Goal: Transaction & Acquisition: Purchase product/service

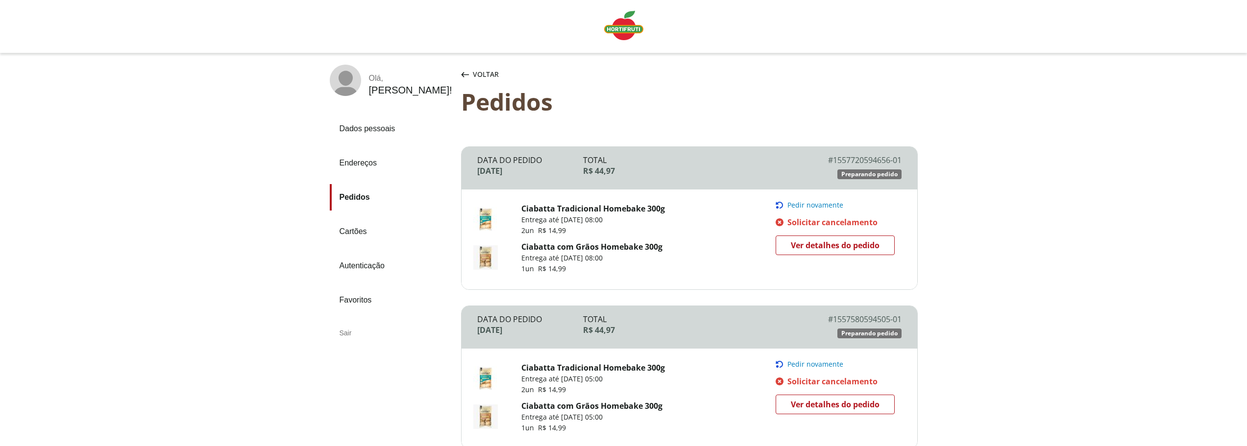
click at [825, 203] on span "Pedir novamente" at bounding box center [815, 205] width 56 height 8
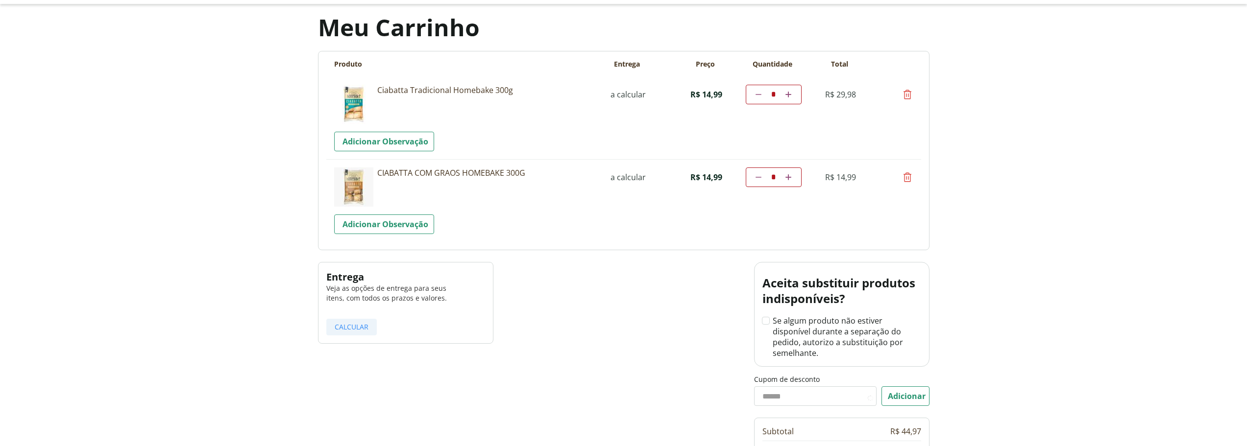
scroll to position [147, 0]
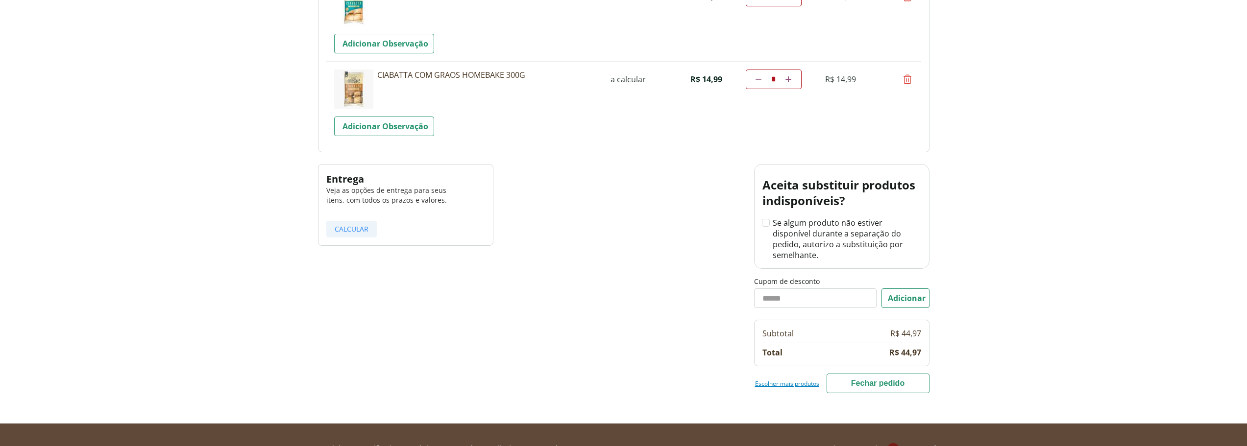
click at [877, 374] on button "Fechar pedido" at bounding box center [877, 384] width 103 height 20
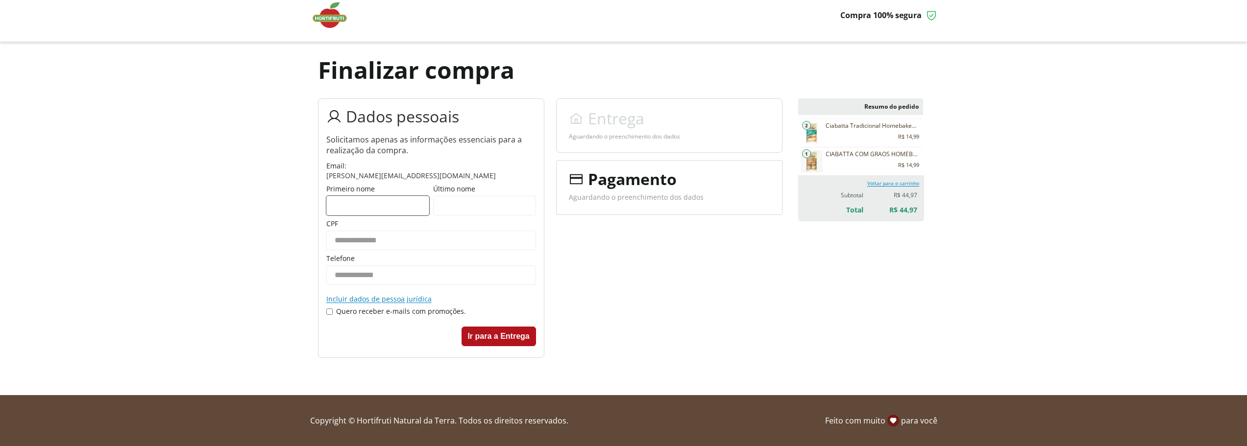
click at [395, 201] on input "Primeiro nome" at bounding box center [377, 206] width 103 height 20
type input "*******"
click at [455, 203] on input "Último nome" at bounding box center [484, 206] width 103 height 20
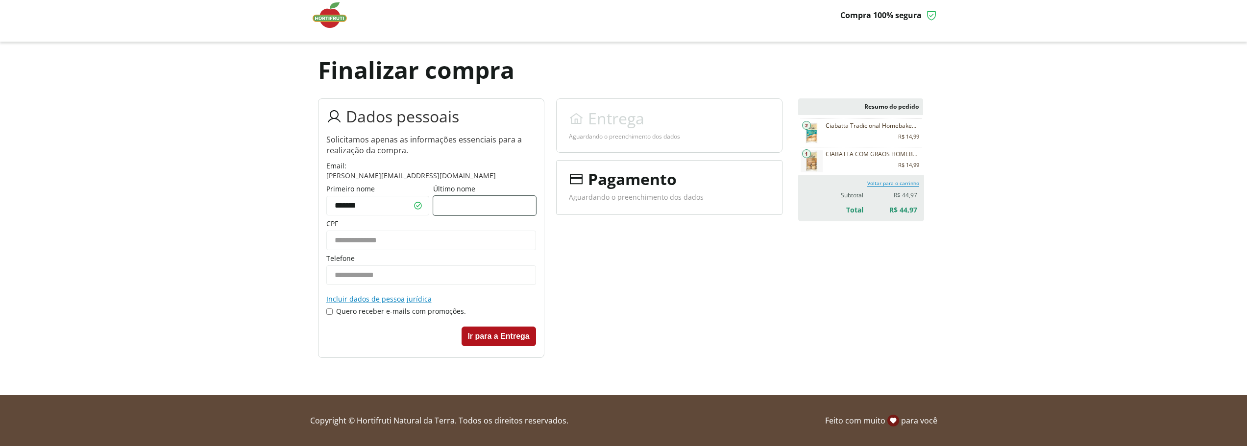
click at [455, 203] on input "Último nome" at bounding box center [484, 206] width 103 height 20
type input "********"
type input "**********"
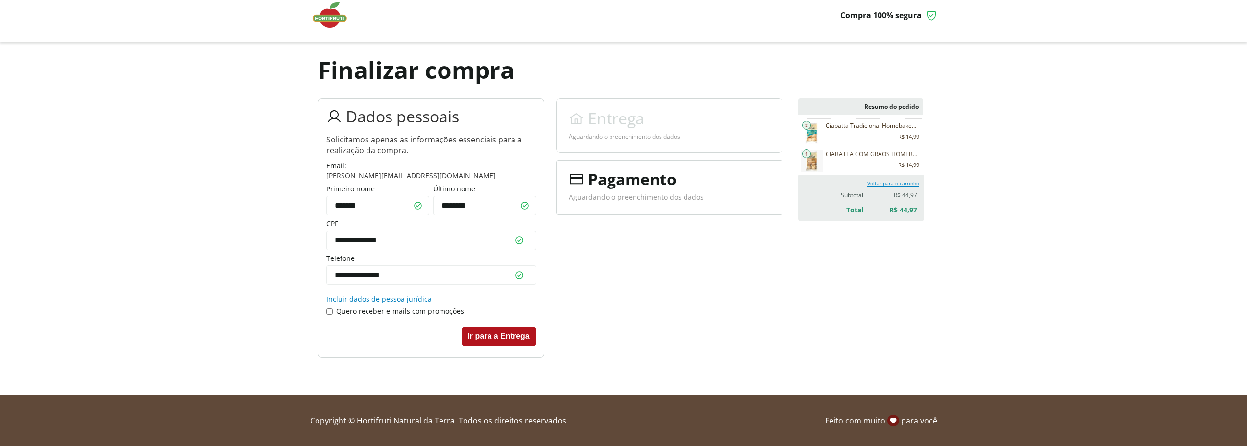
click at [505, 342] on button "Ir para a Entrega" at bounding box center [498, 337] width 74 height 20
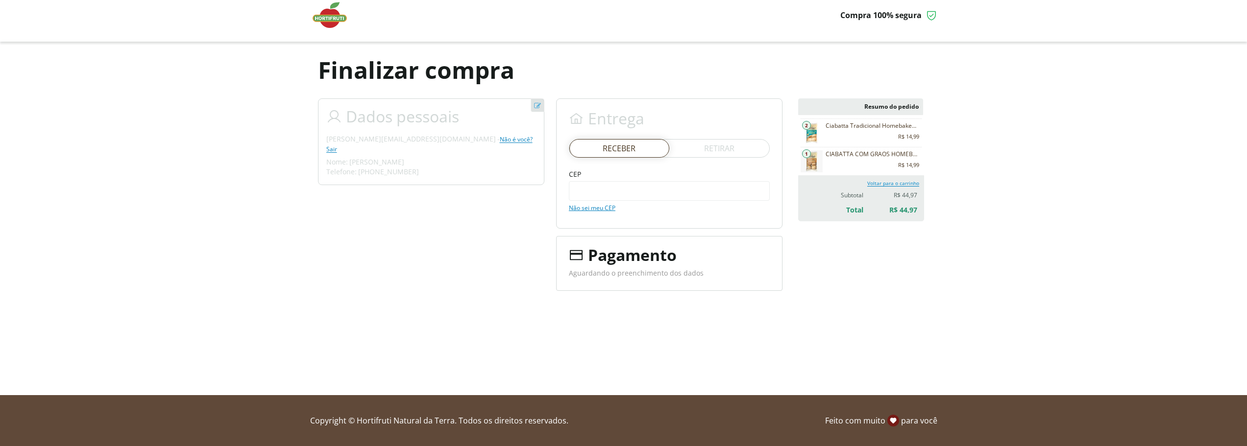
click at [728, 149] on span "Retirar" at bounding box center [719, 148] width 30 height 11
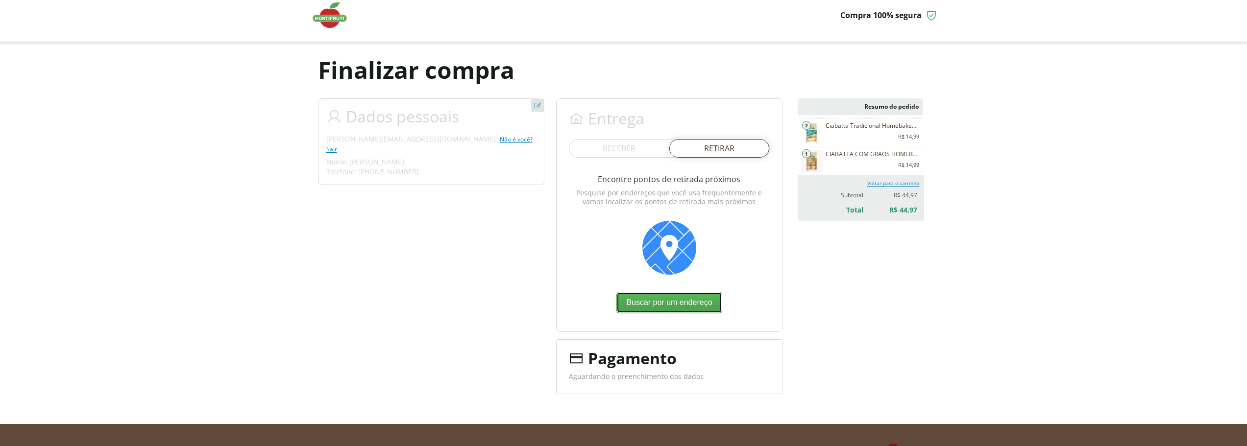
click at [671, 302] on button "Buscar por um endereço" at bounding box center [668, 303] width 105 height 22
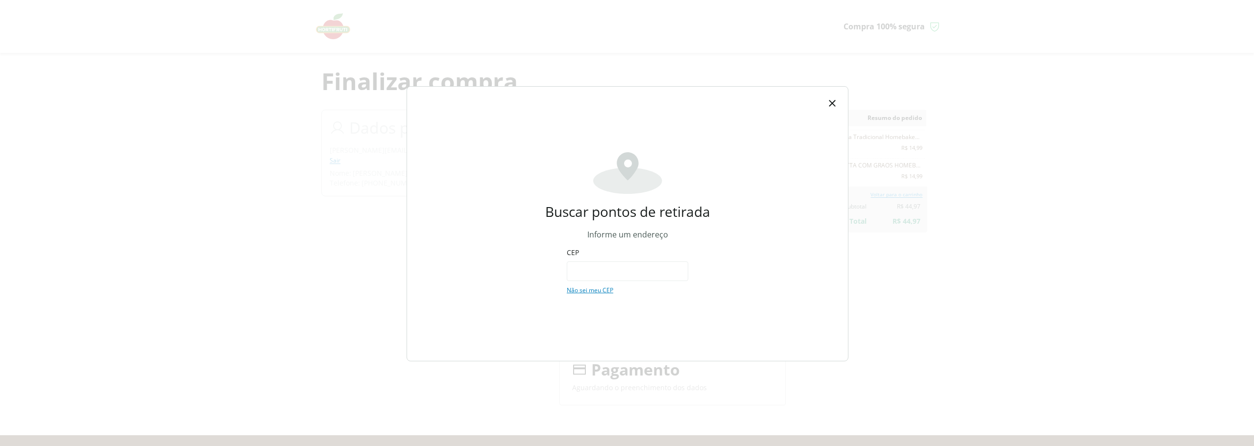
click at [614, 262] on input "CEP" at bounding box center [627, 272] width 121 height 20
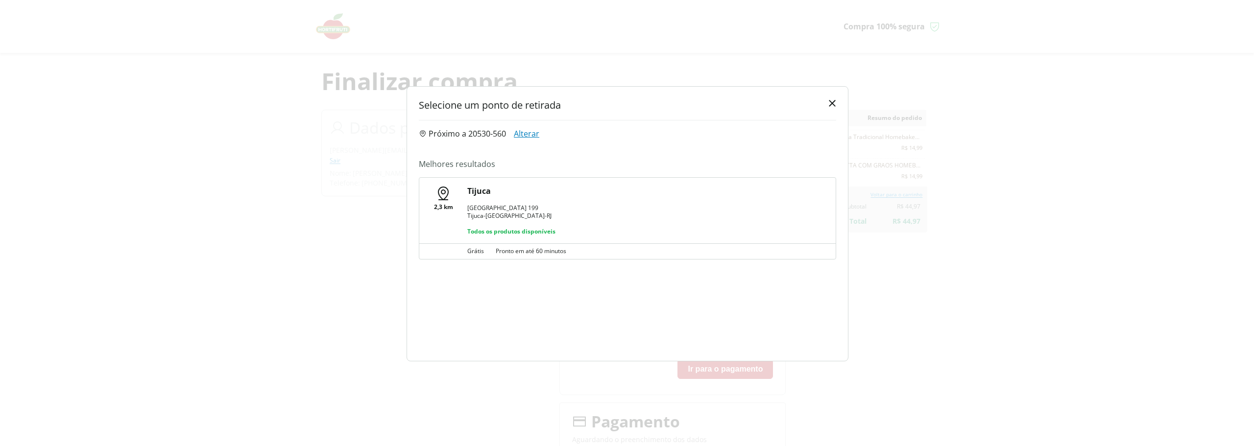
click at [508, 203] on div "Tijuca [STREET_ADDRESS] Todos os produtos disponíveis" at bounding box center [645, 211] width 357 height 50
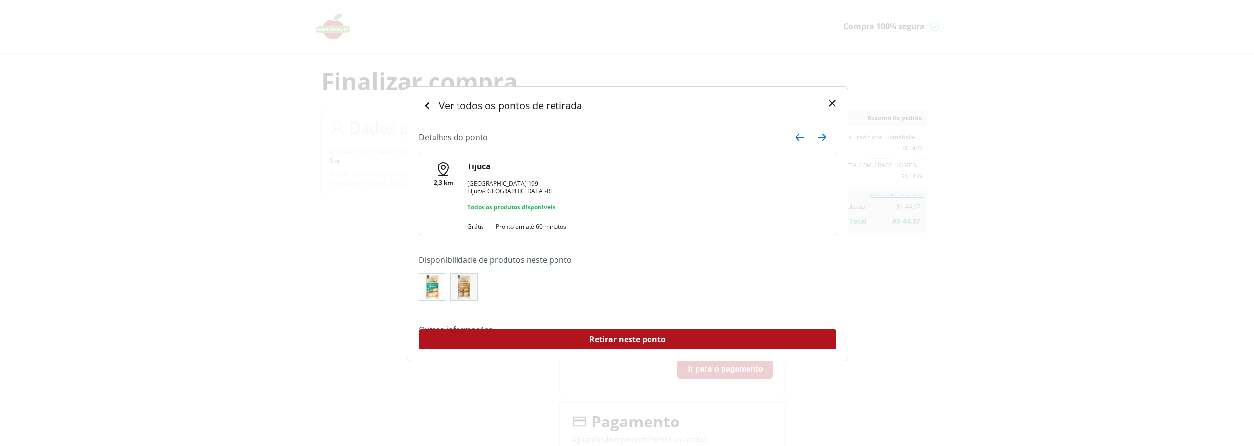
click at [490, 175] on div "Tijuca [STREET_ADDRESS] Todos os produtos disponíveis" at bounding box center [645, 186] width 357 height 50
click at [477, 169] on p "Tijuca" at bounding box center [645, 166] width 357 height 11
click at [453, 137] on p "Detalhes do ponto" at bounding box center [453, 137] width 69 height 11
click at [822, 139] on button at bounding box center [825, 137] width 22 height 22
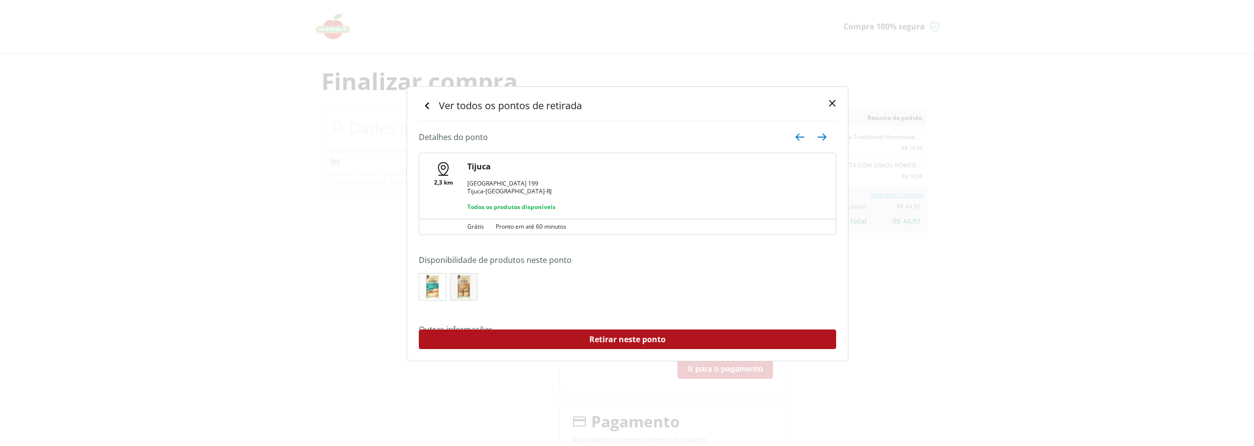
click at [822, 139] on button at bounding box center [825, 137] width 22 height 22
click at [685, 156] on div "2,3 km Tijuca [STREET_ADDRESS] Todos os produtos disponíveis Grátis Pronto em a…" at bounding box center [627, 194] width 417 height 82
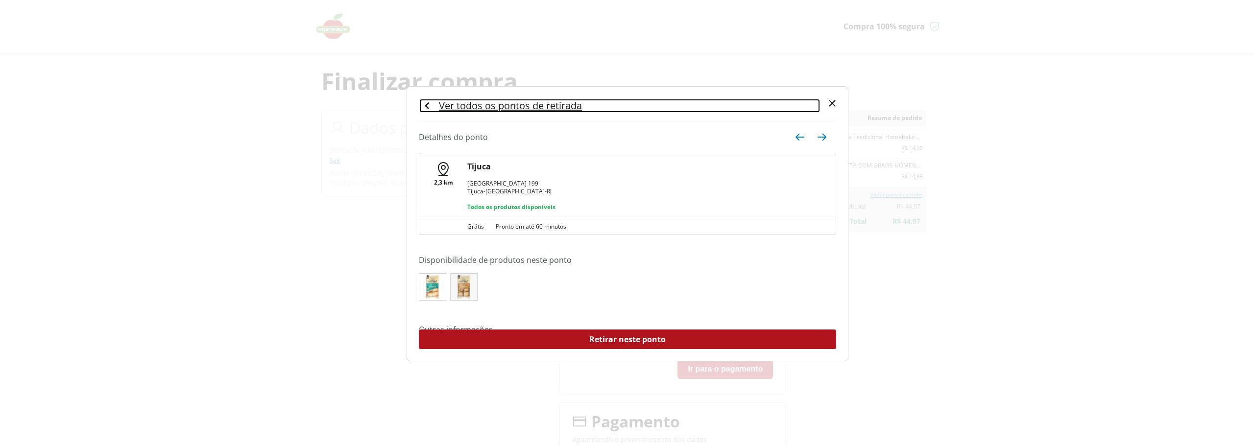
click at [505, 107] on button "Ver todos os pontos de retirada" at bounding box center [620, 105] width 402 height 15
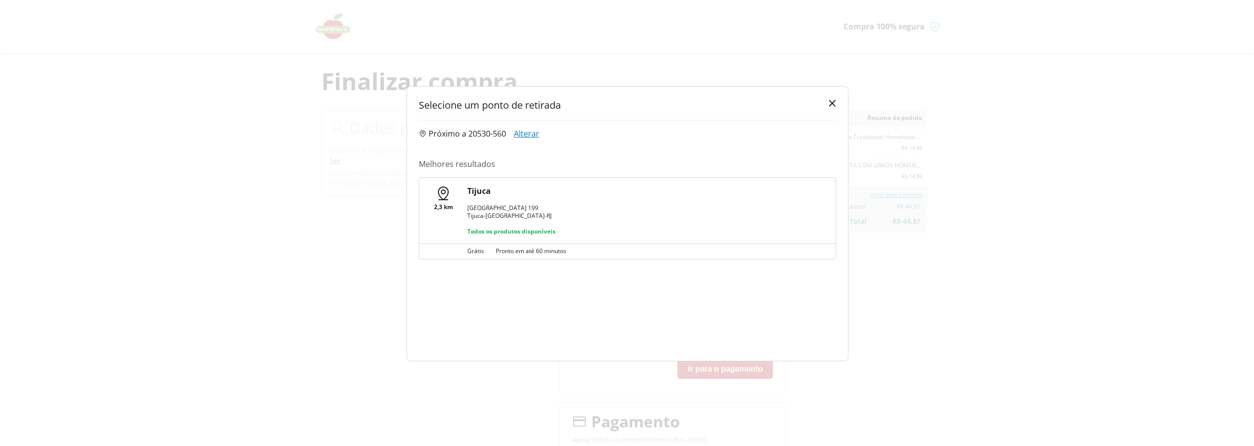
click at [517, 200] on div "Tijuca [STREET_ADDRESS] Todos os produtos disponíveis" at bounding box center [645, 211] width 357 height 50
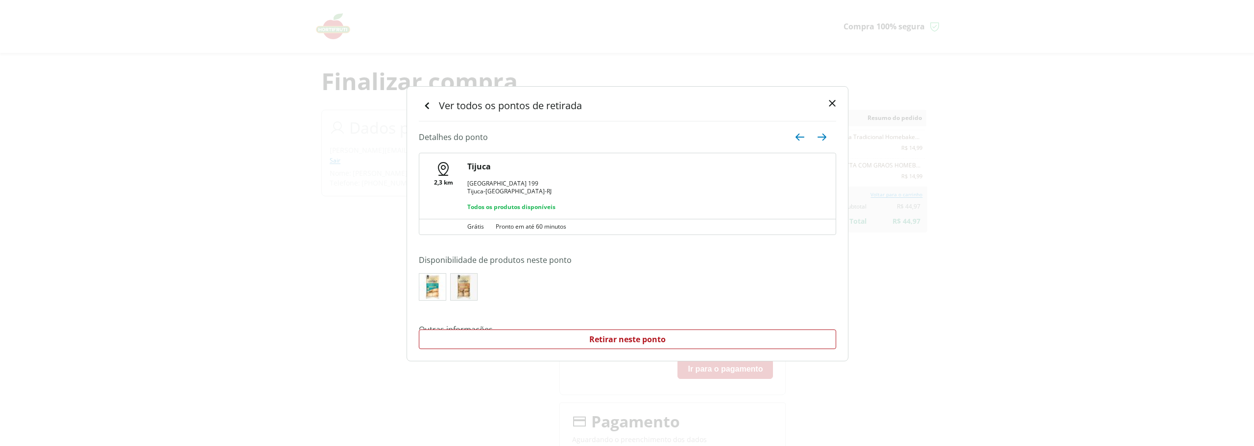
click at [625, 345] on button "Retirar neste ponto" at bounding box center [627, 340] width 417 height 20
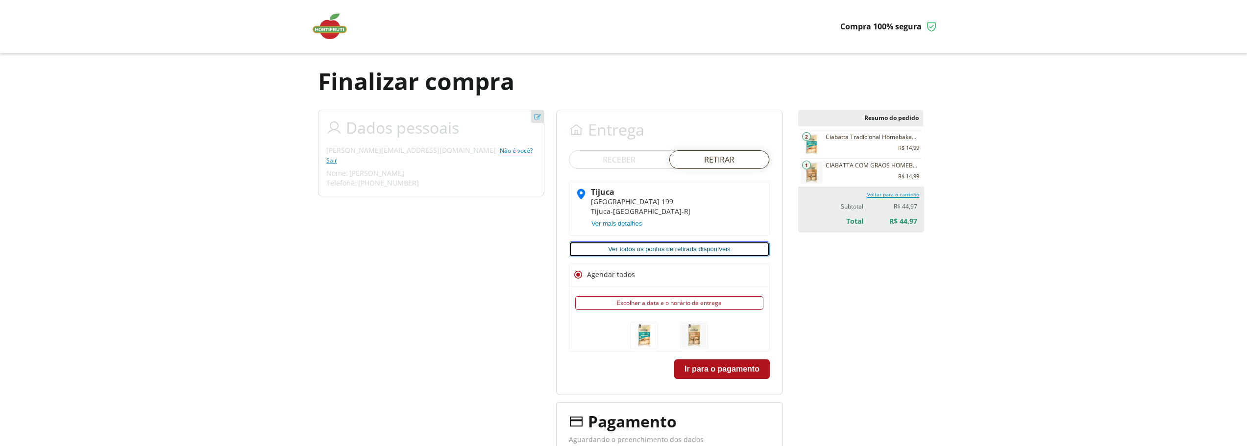
click at [673, 247] on button "Ver todos os pontos de retirada disponíveis" at bounding box center [669, 249] width 201 height 16
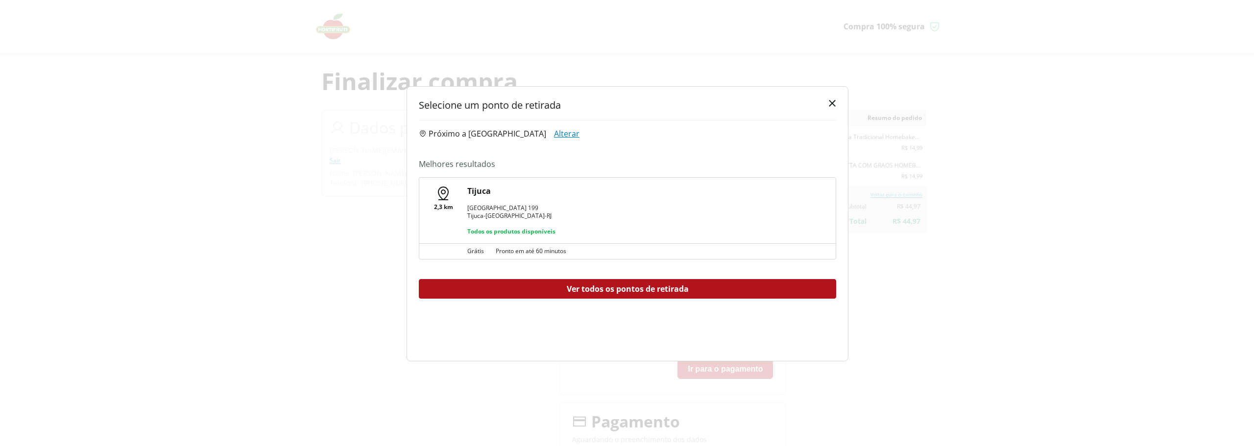
click at [639, 286] on button "Ver todos os pontos de retirada" at bounding box center [627, 289] width 417 height 20
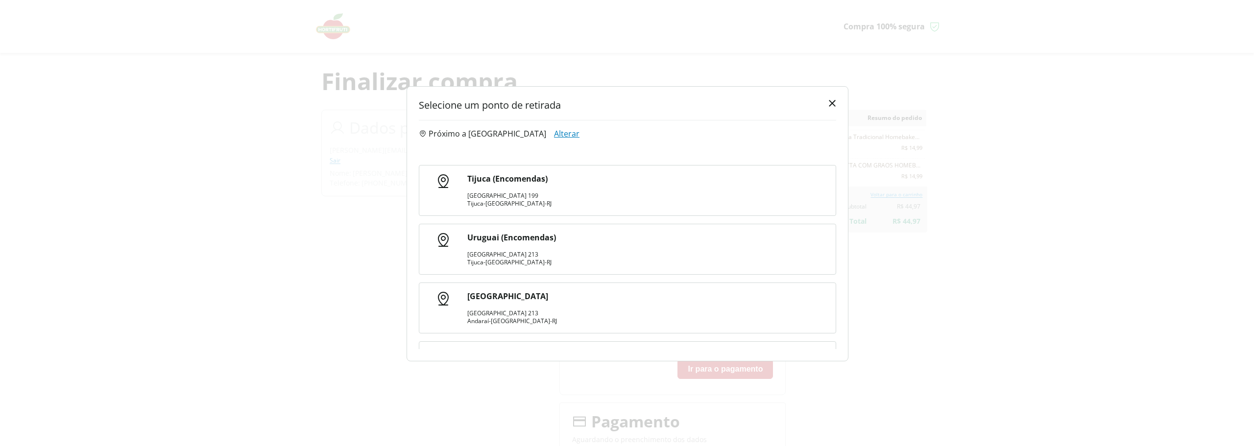
scroll to position [245, 0]
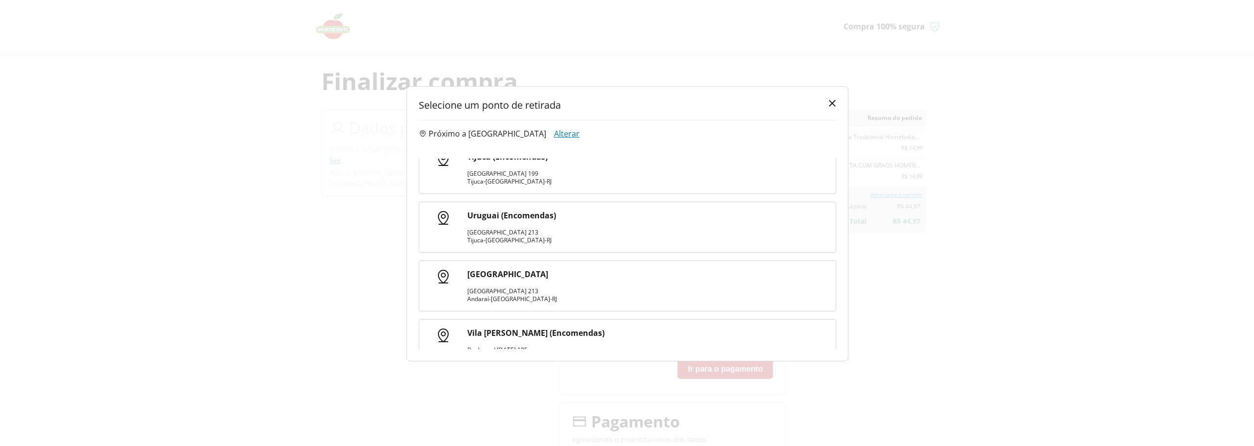
click at [527, 231] on span at bounding box center [527, 232] width 1 height 8
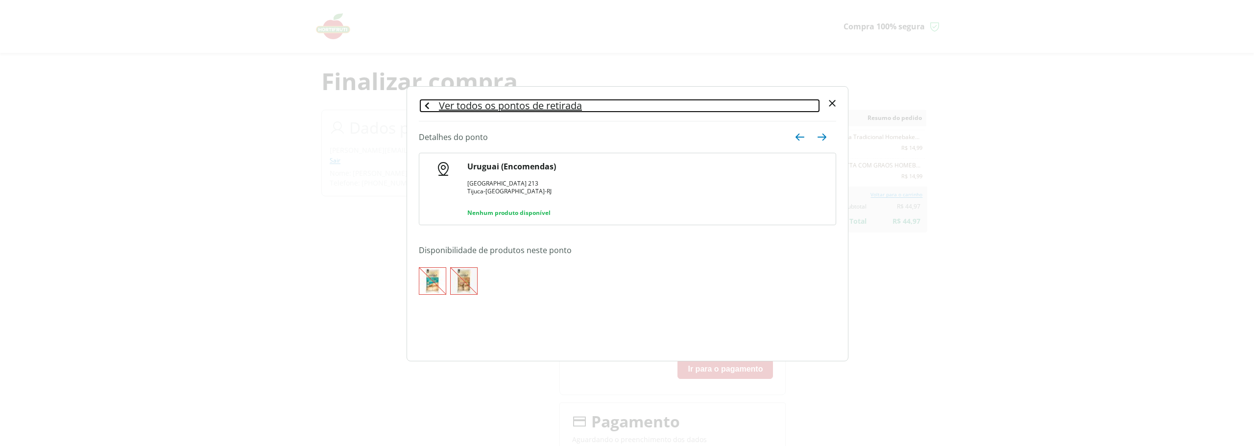
click at [426, 106] on icon "button" at bounding box center [427, 105] width 4 height 7
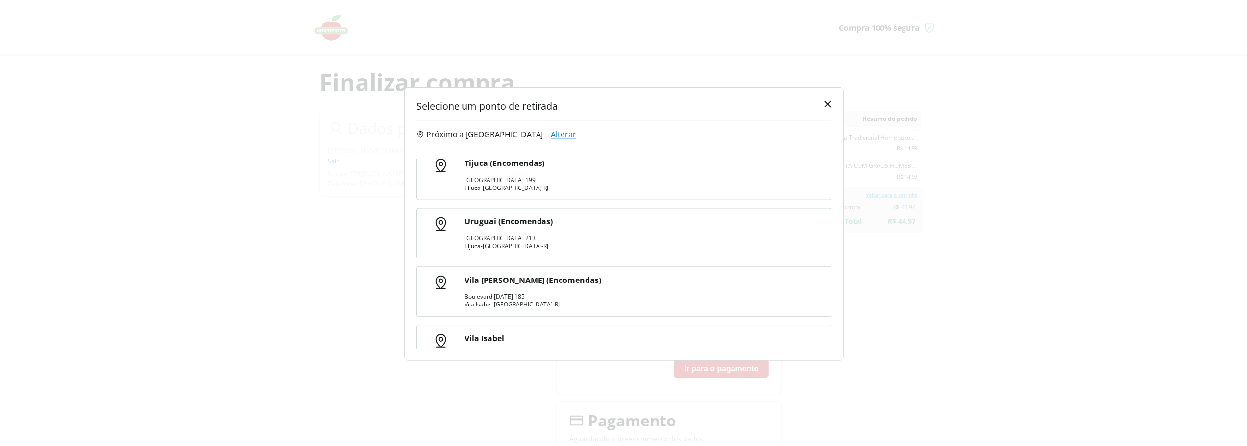
scroll to position [370, 0]
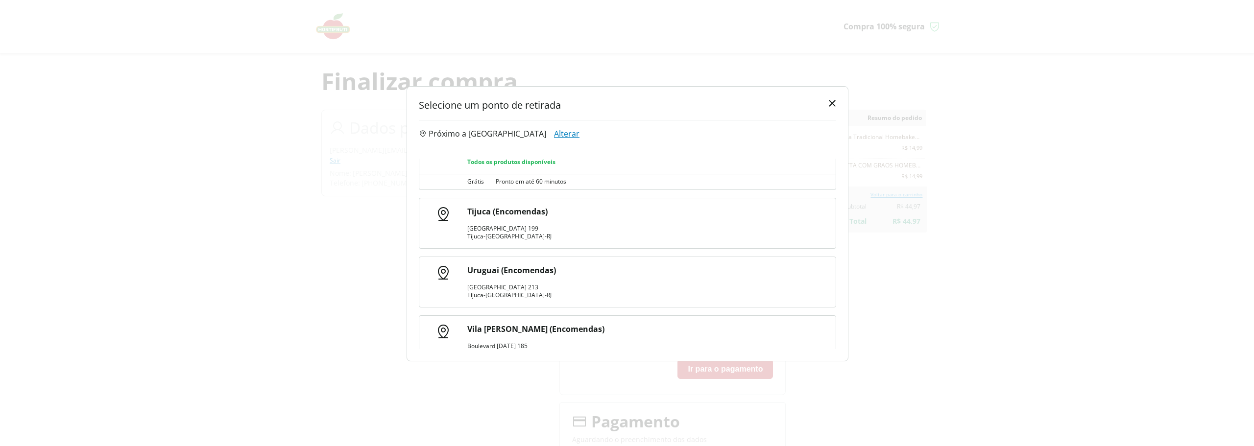
click at [507, 272] on p "Uruguai (Encomendas)" at bounding box center [645, 270] width 357 height 11
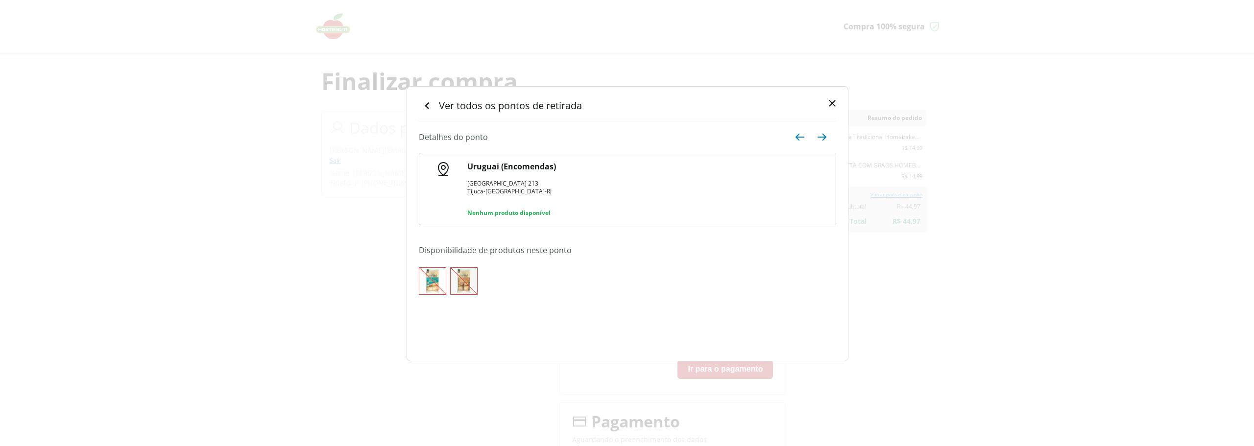
click at [832, 102] on icon "button" at bounding box center [832, 103] width 7 height 7
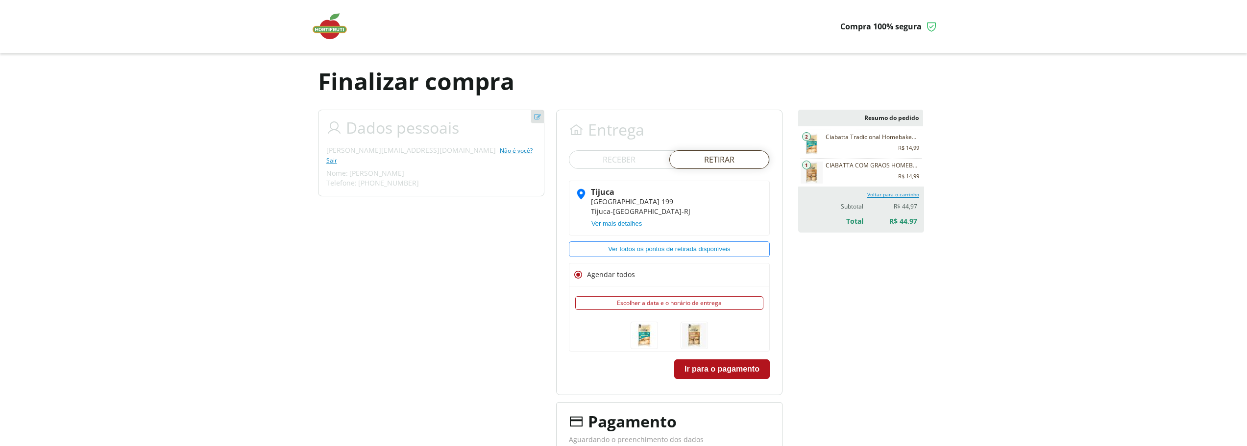
click at [1068, 325] on body "Precisamos dos seus dados Para continuar sem autenticação, é necessário que voc…" at bounding box center [623, 223] width 1247 height 446
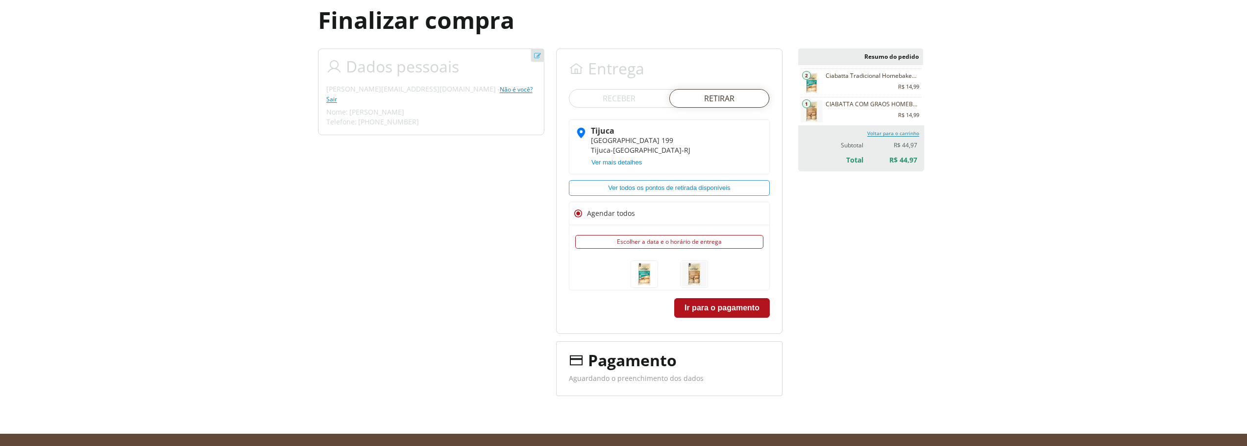
scroll to position [0, 0]
